Goal: Information Seeking & Learning: Check status

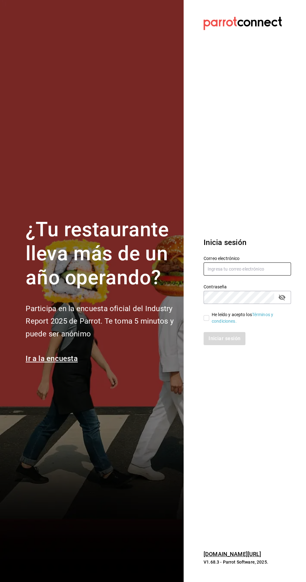
click at [241, 276] on input "text" at bounding box center [247, 269] width 87 height 13
type input "[EMAIL_ADDRESS][DOMAIN_NAME]"
click at [206, 321] on input "He leído y acepto los Términos y condiciones." at bounding box center [207, 318] width 6 height 6
checkbox input "true"
click at [223, 345] on button "Iniciar sesión" at bounding box center [225, 338] width 42 height 13
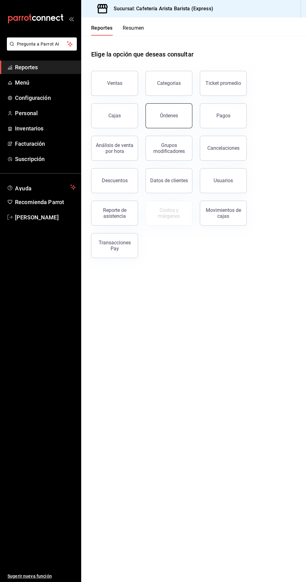
click at [169, 123] on button "Órdenes" at bounding box center [169, 115] width 47 height 25
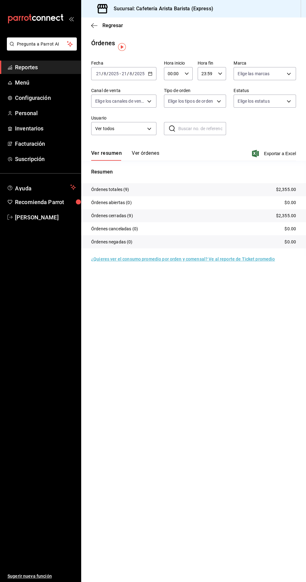
click at [146, 157] on button "Ver órdenes" at bounding box center [145, 155] width 27 height 11
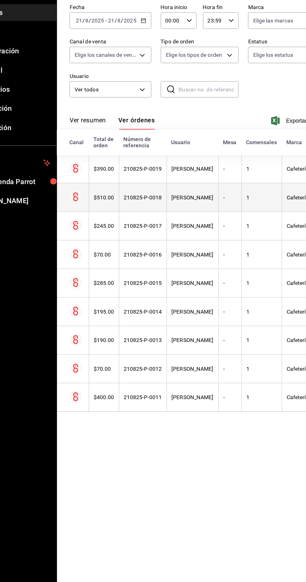
click at [201, 217] on div "[PERSON_NAME]" at bounding box center [189, 214] width 33 height 5
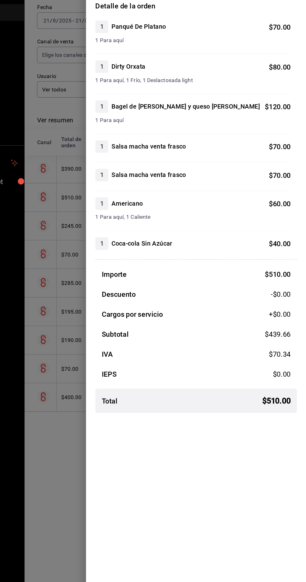
click at [108, 380] on div at bounding box center [153, 291] width 306 height 582
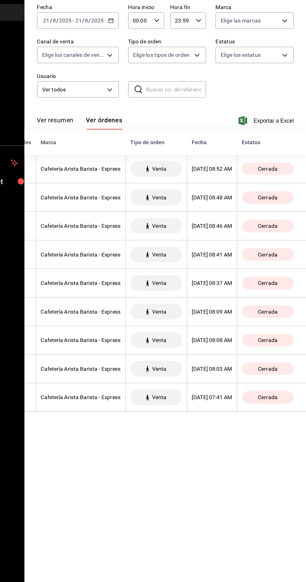
scroll to position [0, 194]
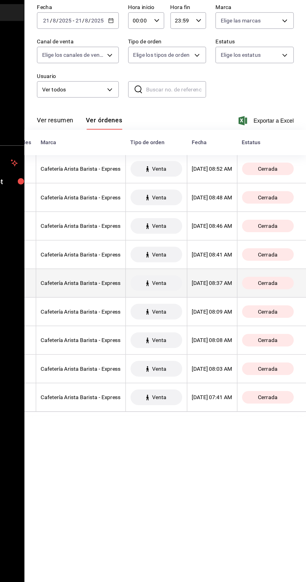
click at [250, 291] on th "[DATE] 08:37 AM" at bounding box center [231, 283] width 40 height 23
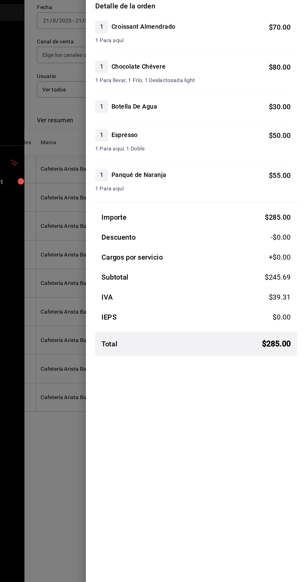
click at [107, 351] on div at bounding box center [153, 291] width 306 height 582
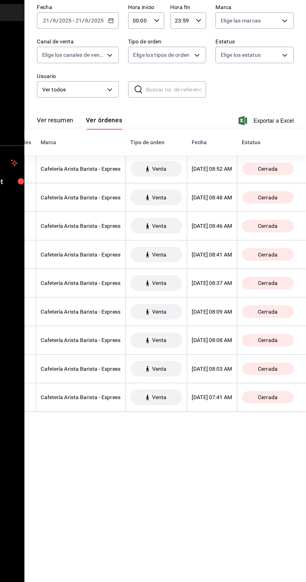
scroll to position [0, 0]
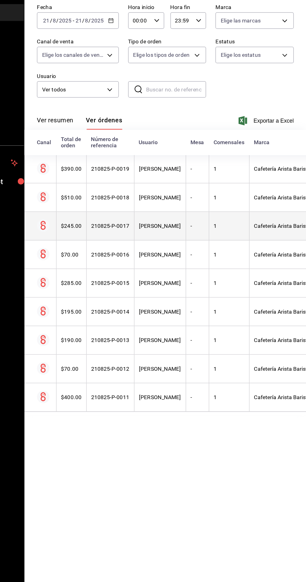
click at [206, 235] on div "[PERSON_NAME]" at bounding box center [189, 237] width 33 height 5
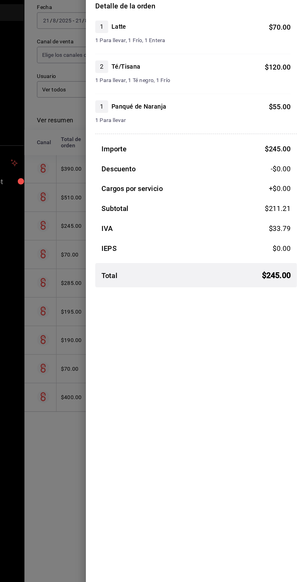
click at [108, 354] on div at bounding box center [153, 291] width 306 height 582
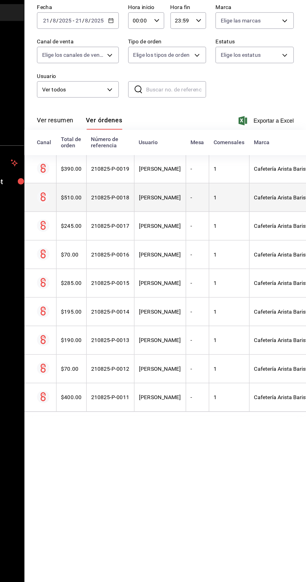
click at [210, 219] on th "[PERSON_NAME]" at bounding box center [189, 215] width 41 height 23
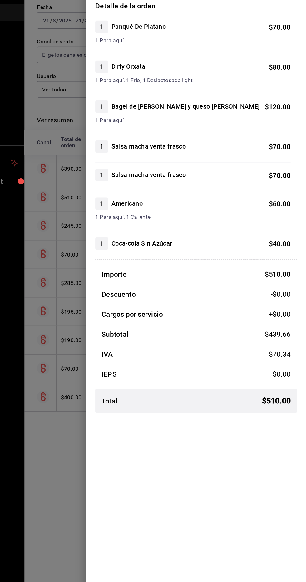
click at [103, 342] on div at bounding box center [153, 291] width 306 height 582
